Goal: Transaction & Acquisition: Subscribe to service/newsletter

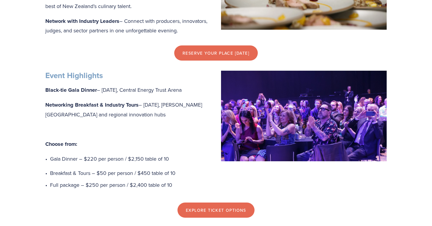
scroll to position [354, 0]
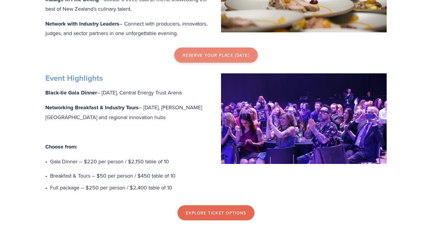
click at [230, 55] on link "reserve your place [DATE]" at bounding box center [216, 54] width 84 height 15
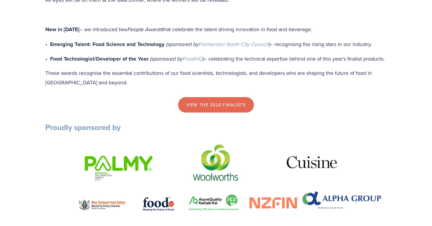
scroll to position [714, 0]
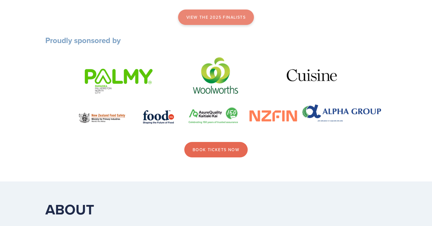
click at [223, 25] on link "view the 2025 finalists" at bounding box center [216, 16] width 76 height 15
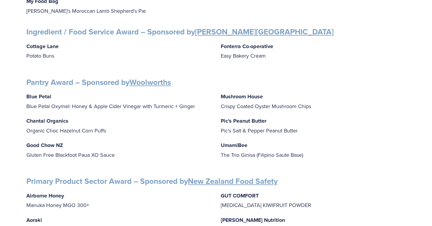
scroll to position [670, 0]
drag, startPoint x: 223, startPoint y: 118, endPoint x: 294, endPoint y: 125, distance: 71.5
click at [294, 125] on div "Blue Petal Blue Petal Oxymel: Honey & Apple Cider Vinegar with Turmeric + Ginge…" at bounding box center [216, 127] width 380 height 73
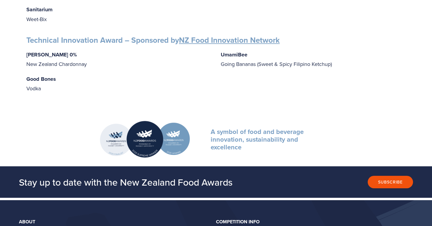
scroll to position [998, 0]
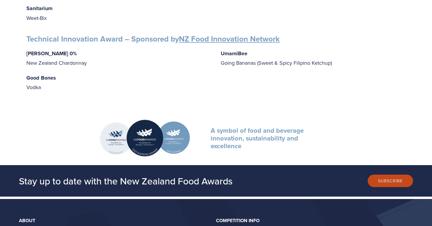
click at [383, 174] on button "Subscribe" at bounding box center [390, 180] width 45 height 12
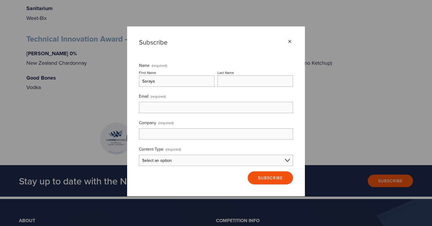
type input "Soraya"
type input "Cottin"
type input "whittaker's"
drag, startPoint x: 170, startPoint y: 111, endPoint x: 131, endPoint y: 109, distance: 39.2
click at [131, 109] on div "× Subscribe Name (required) First Name Soraya Last Name Cottin Email (required)…" at bounding box center [216, 111] width 178 height 170
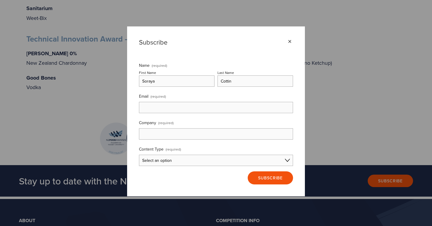
paste input "whittaker's"
type input "whittaker's"
click at [151, 108] on input "Email (required)" at bounding box center [216, 107] width 154 height 11
type input "soraya@whittakers.co.nz"
select select "I'm not sure"
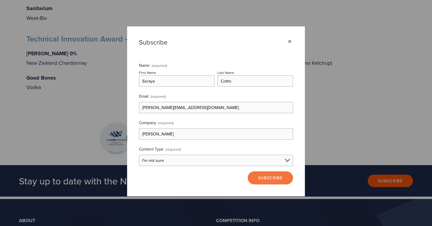
click at [265, 180] on span "Subscribe" at bounding box center [270, 178] width 25 height 6
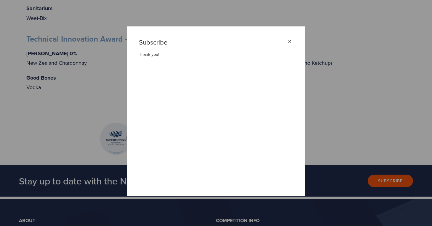
click at [290, 42] on div "×" at bounding box center [290, 41] width 7 height 7
